Goal: Navigation & Orientation: Find specific page/section

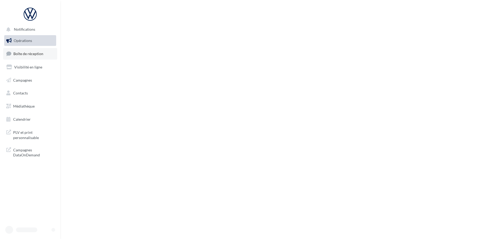
click at [38, 57] on link "Boîte de réception" at bounding box center [30, 53] width 54 height 11
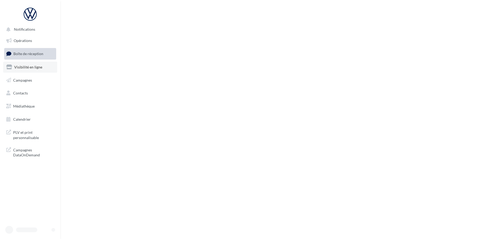
click at [48, 71] on link "Visibilité en ligne" at bounding box center [30, 67] width 54 height 11
click at [42, 77] on link "Campagnes" at bounding box center [30, 80] width 54 height 11
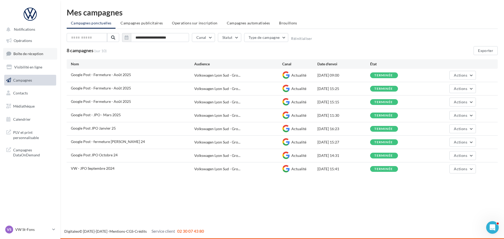
click at [44, 54] on link "Boîte de réception" at bounding box center [30, 53] width 54 height 11
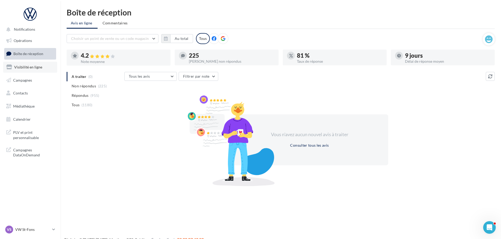
click at [28, 66] on span "Visibilité en ligne" at bounding box center [28, 67] width 28 height 4
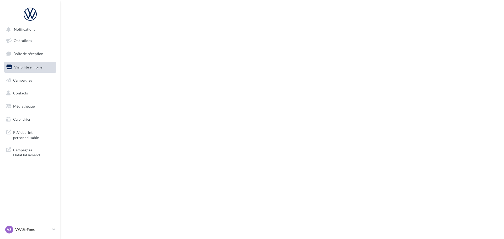
click at [32, 107] on span "Médiathèque" at bounding box center [24, 106] width 22 height 4
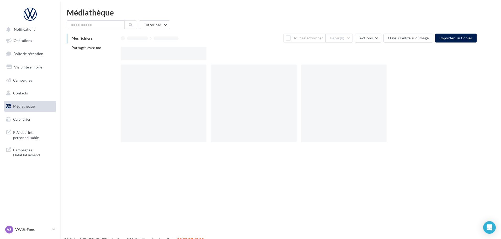
click at [88, 54] on div "Mes fichiers Partagés avec moi" at bounding box center [94, 45] width 54 height 23
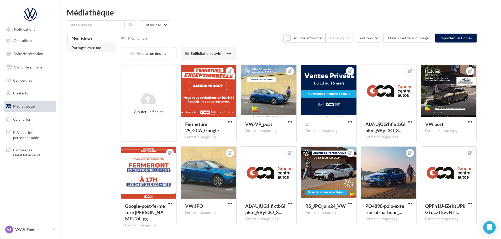
click at [85, 52] on li "Partagés avec moi" at bounding box center [92, 47] width 50 height 9
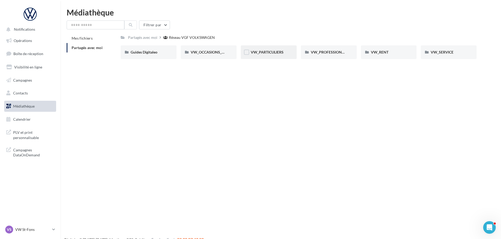
click at [277, 47] on div "VW_PARTICULIERS" at bounding box center [269, 52] width 56 height 14
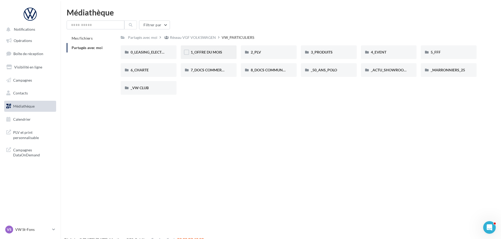
click at [224, 51] on div "1_OFFRE DU MOIS" at bounding box center [209, 52] width 36 height 5
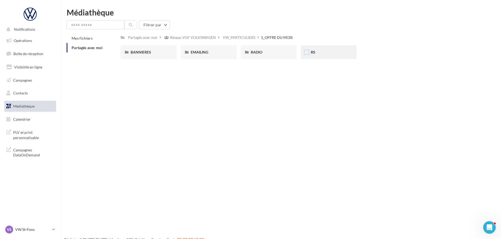
click at [315, 49] on div "RS" at bounding box center [329, 52] width 56 height 14
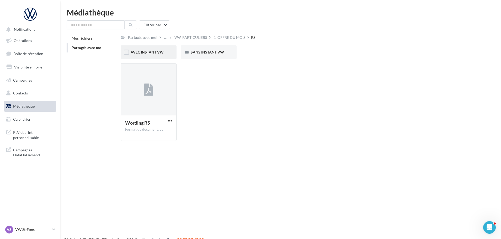
click at [154, 48] on div "AVEC INSTANT VW" at bounding box center [149, 52] width 56 height 14
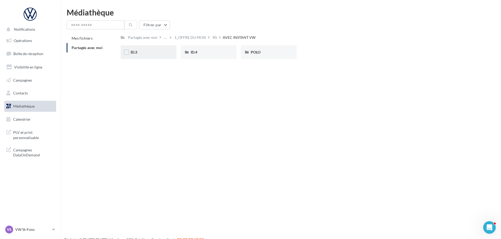
click at [159, 50] on div "ID.3" at bounding box center [149, 52] width 36 height 5
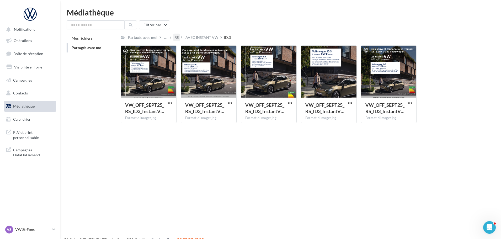
click at [175, 38] on div "RS" at bounding box center [177, 37] width 4 height 5
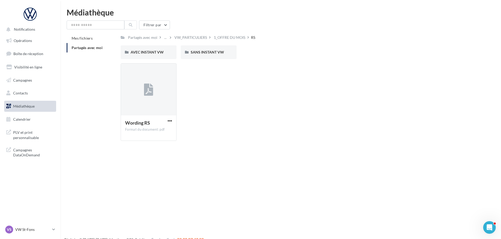
click at [374, 176] on div "Notifications Opérations Boîte de réception Visibilité en ligne Campagnes Conta…" at bounding box center [250, 127] width 501 height 239
click at [432, 94] on div "Wording RS Format du document: pdf Wording RS" at bounding box center [301, 104] width 360 height 82
click at [411, 98] on div "Wording RS Format du document: pdf Wording RS" at bounding box center [301, 104] width 360 height 82
click at [403, 99] on div "Wording RS Format du document: pdf Wording RS" at bounding box center [301, 104] width 360 height 82
click at [396, 99] on div "Wording RS Format du document: pdf Wording RS" at bounding box center [301, 104] width 360 height 82
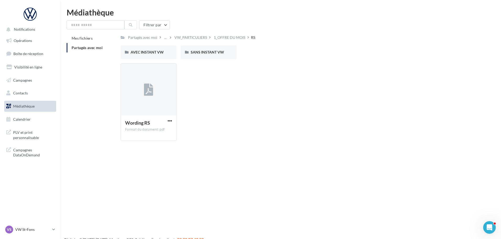
click at [387, 98] on div "Wording RS Format du document: pdf Wording RS" at bounding box center [301, 104] width 360 height 82
click at [338, 58] on div "AVEC INSTANT VW AVEC INSTANT VW SANS INSTANT VW SANS INSTANT VW" at bounding box center [301, 54] width 360 height 18
click at [27, 228] on p "VW St-Fons" at bounding box center [32, 229] width 35 height 5
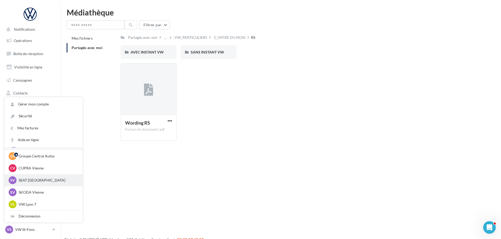
scroll to position [26, 0]
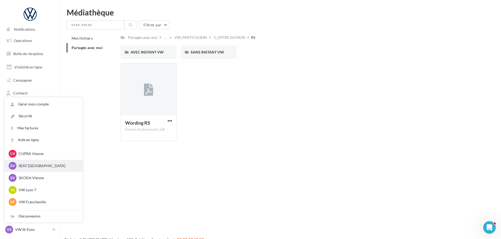
click at [42, 163] on div "SV SEAT Vienne SEAT-VIENNE" at bounding box center [44, 166] width 70 height 8
